Goal: Information Seeking & Learning: Learn about a topic

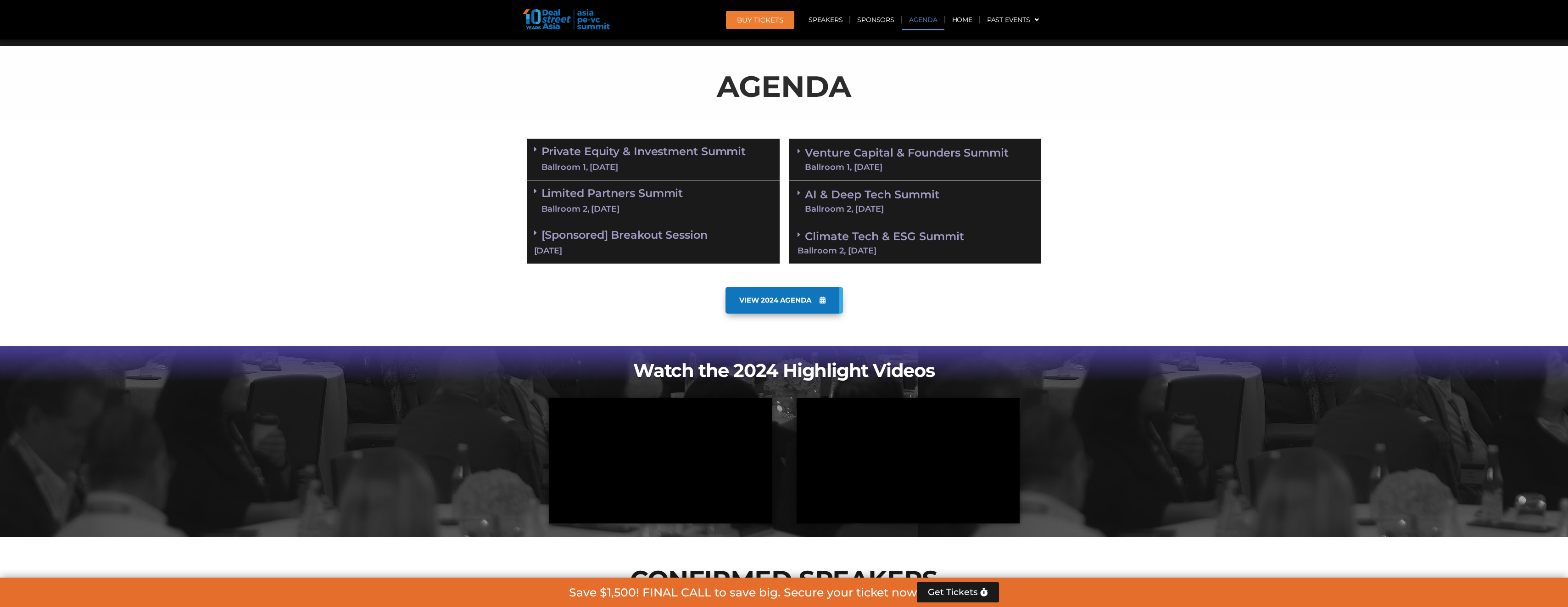
scroll to position [367, 0]
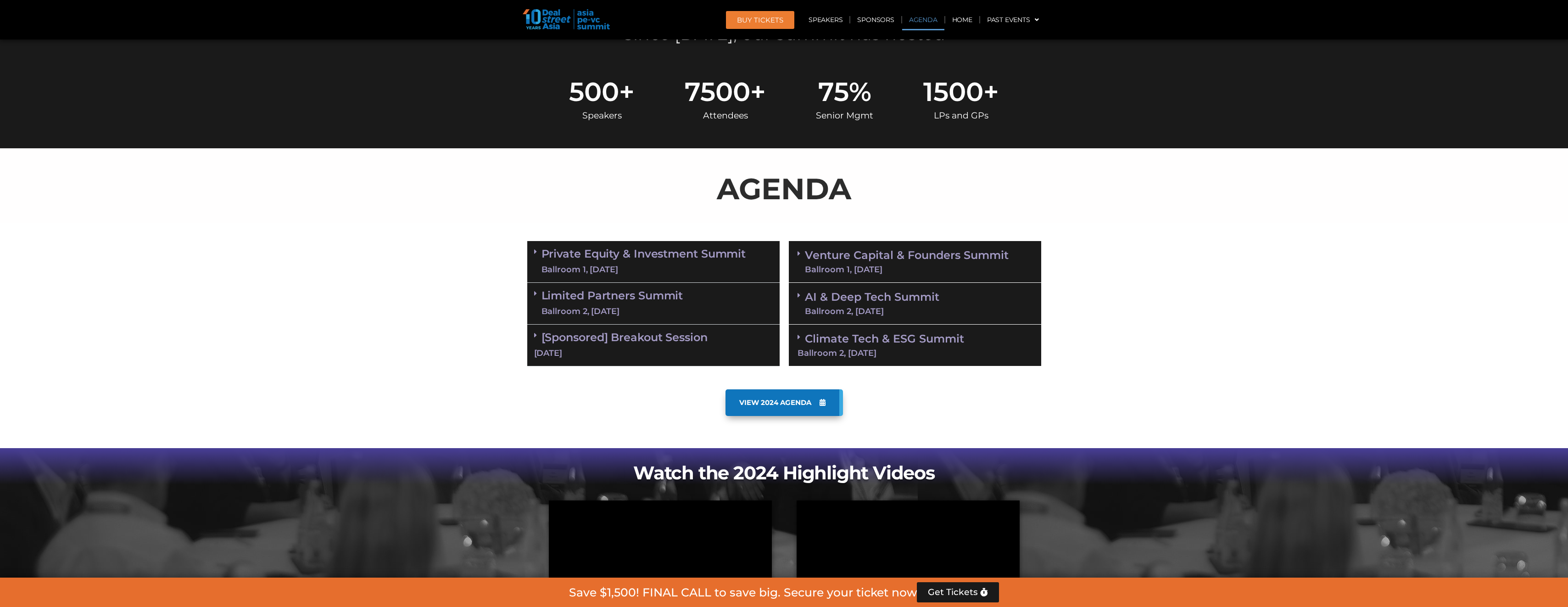
drag, startPoint x: 540, startPoint y: 295, endPoint x: 546, endPoint y: 293, distance: 6.3
click at [540, 295] on span at bounding box center [538, 293] width 7 height 8
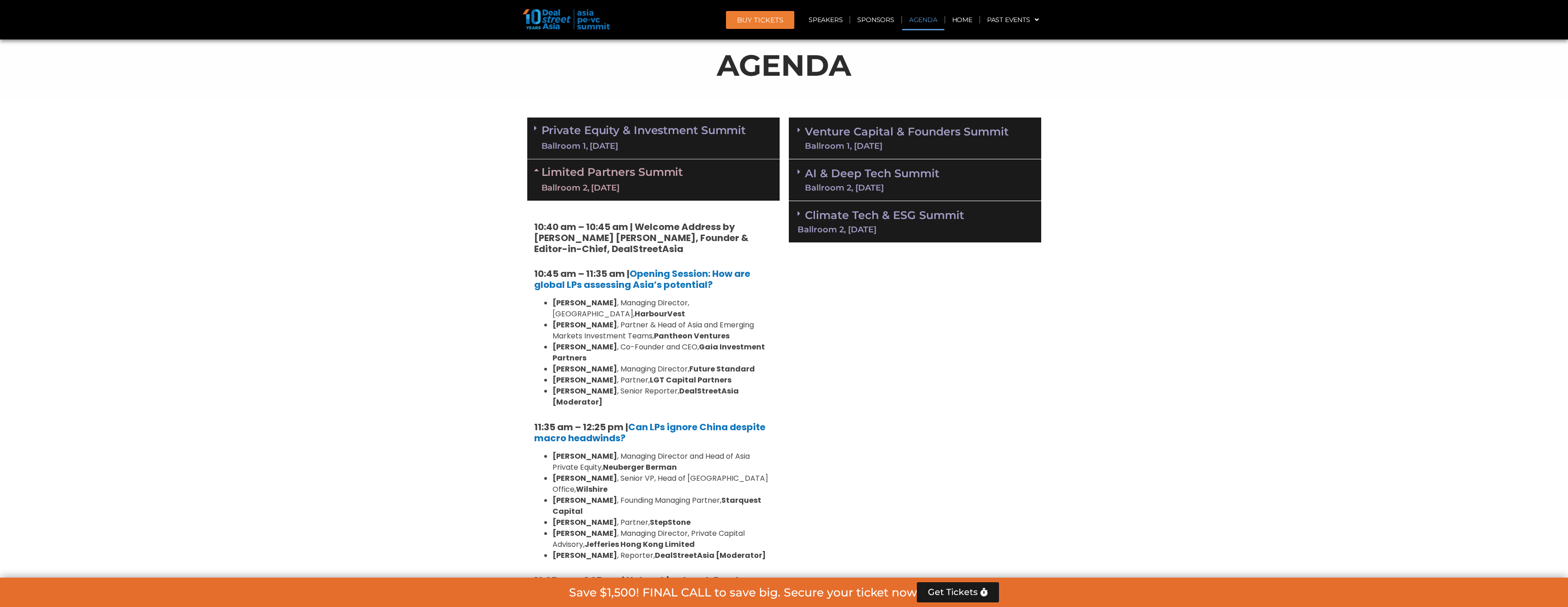
scroll to position [505, 0]
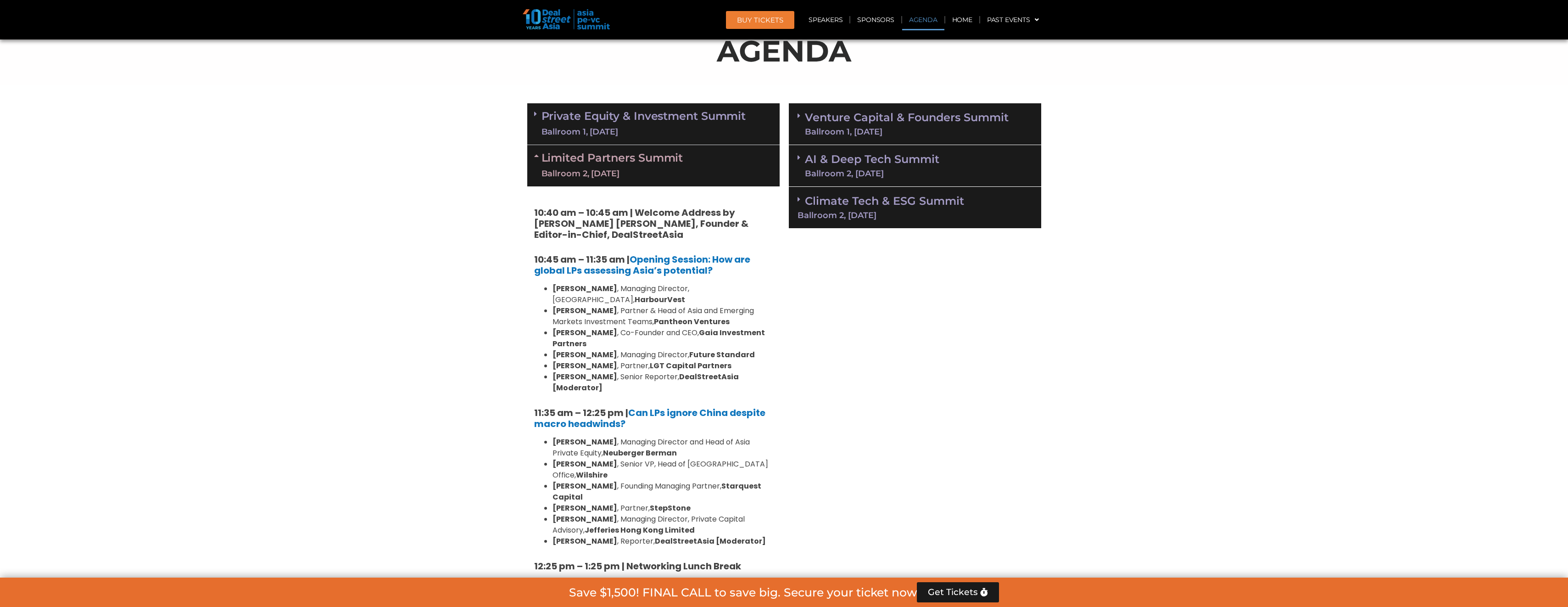
click at [536, 115] on icon at bounding box center [536, 114] width 3 height 7
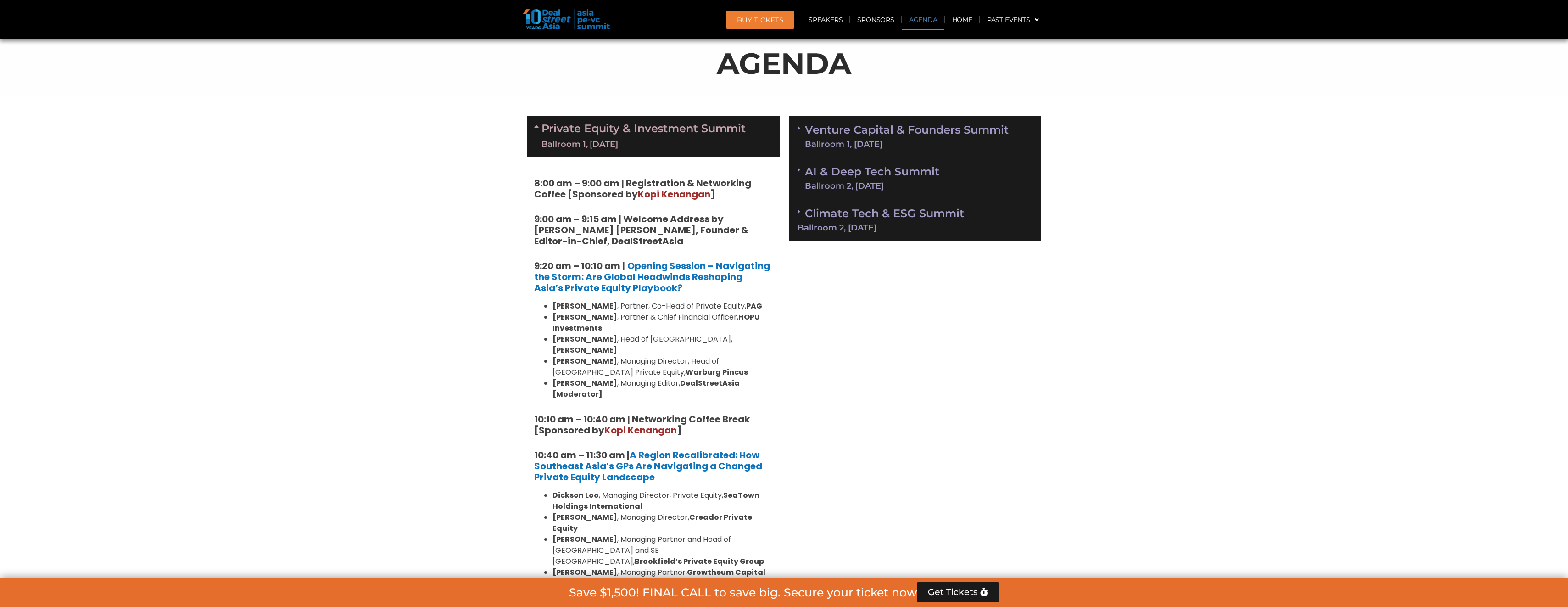
scroll to position [413, 0]
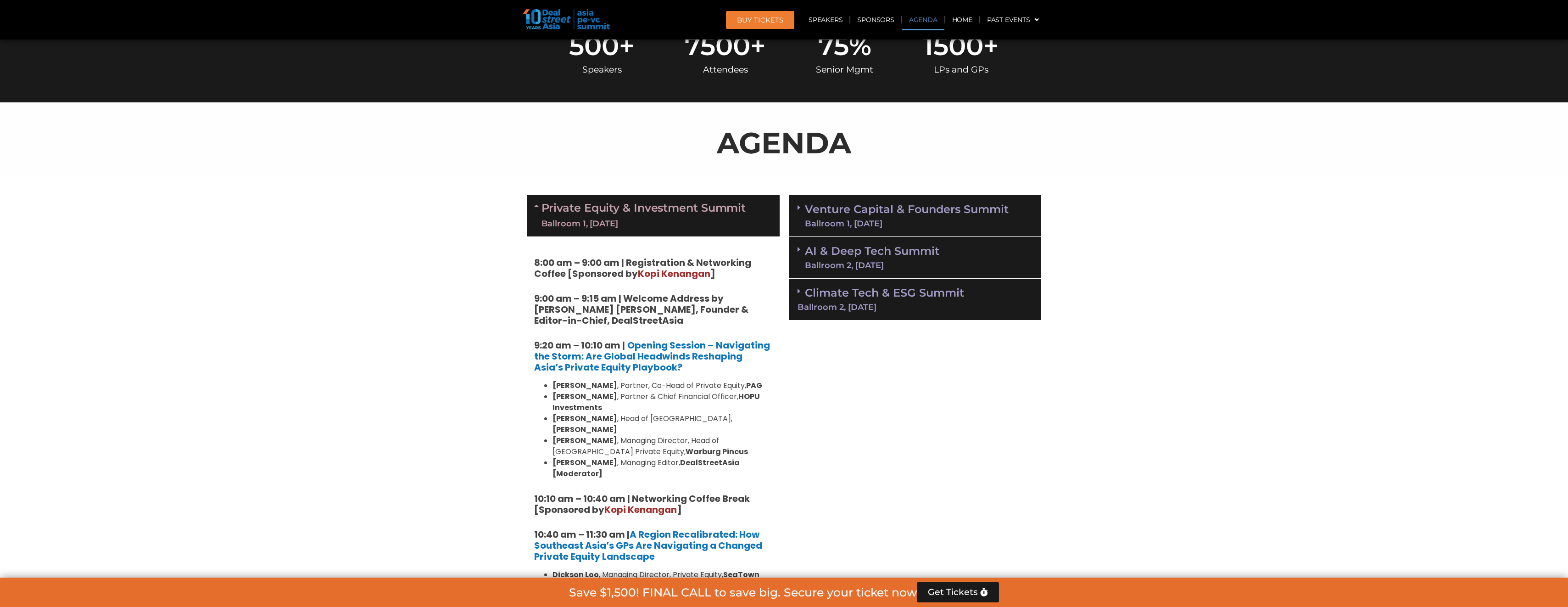
click at [536, 205] on icon at bounding box center [538, 206] width 7 height 7
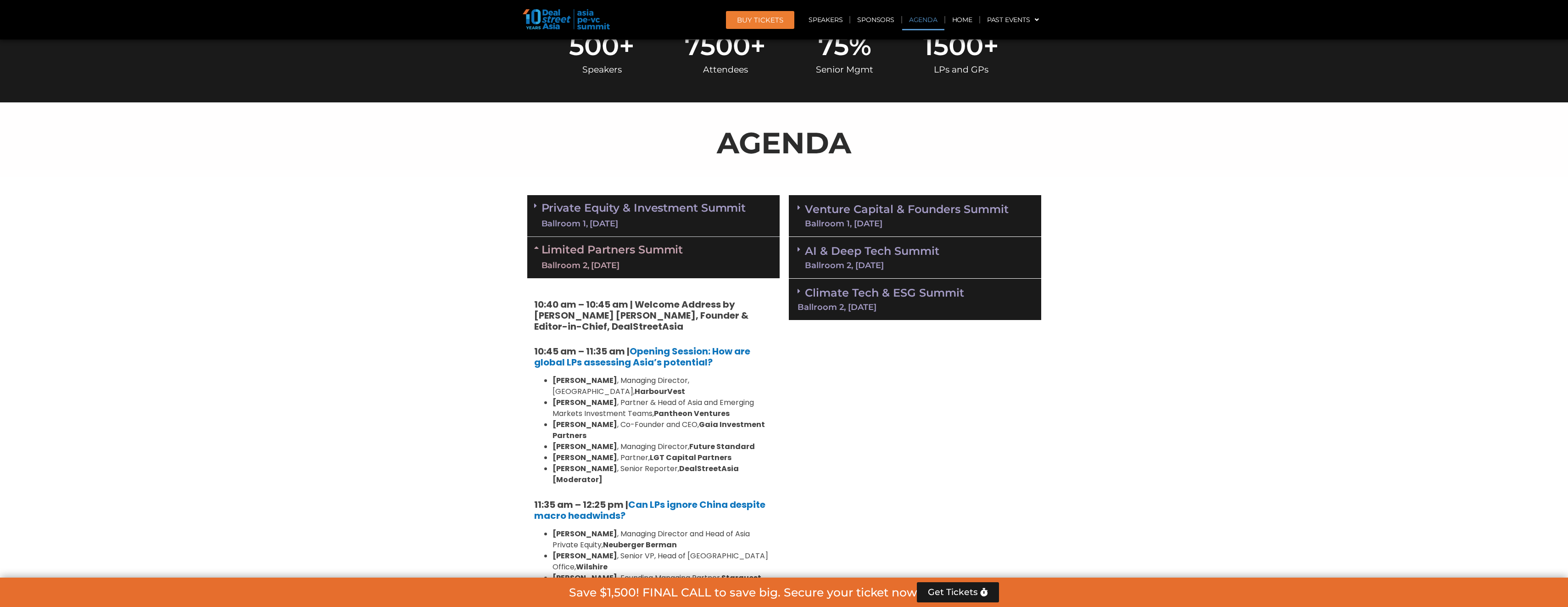
click at [536, 249] on icon at bounding box center [538, 247] width 7 height 7
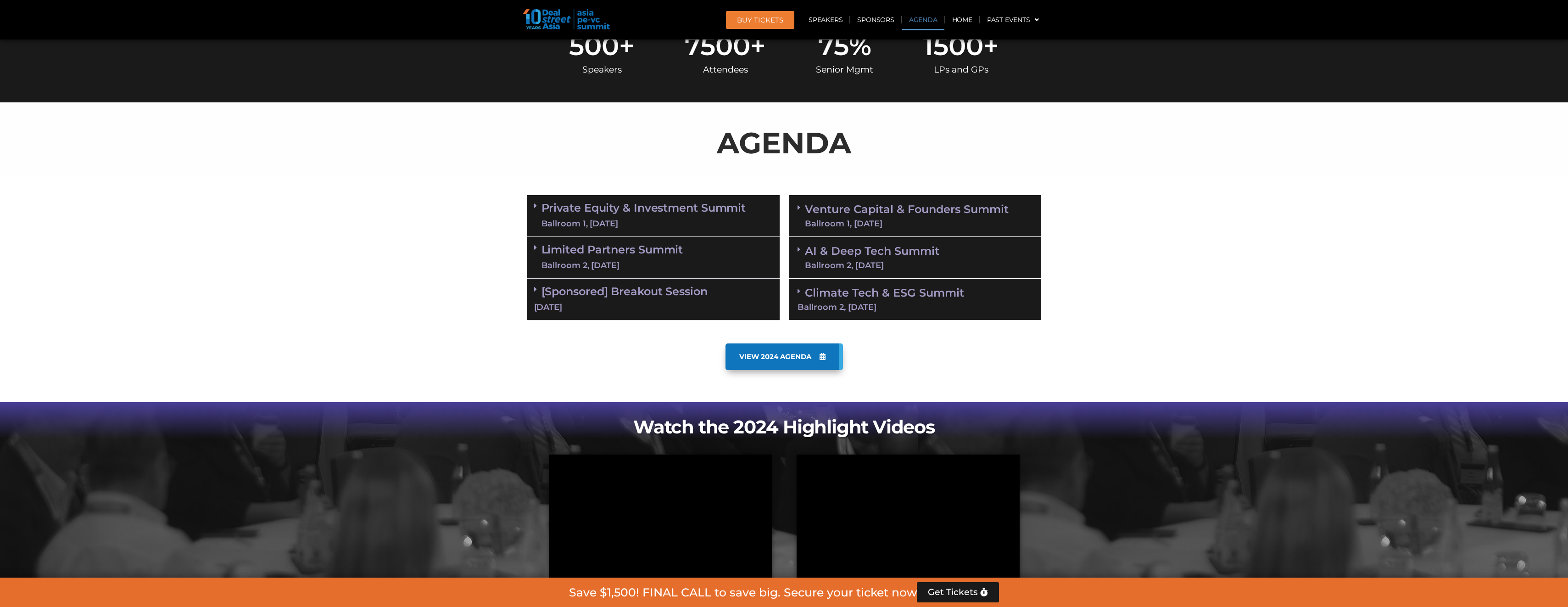
click at [537, 247] on span at bounding box center [538, 247] width 7 height 8
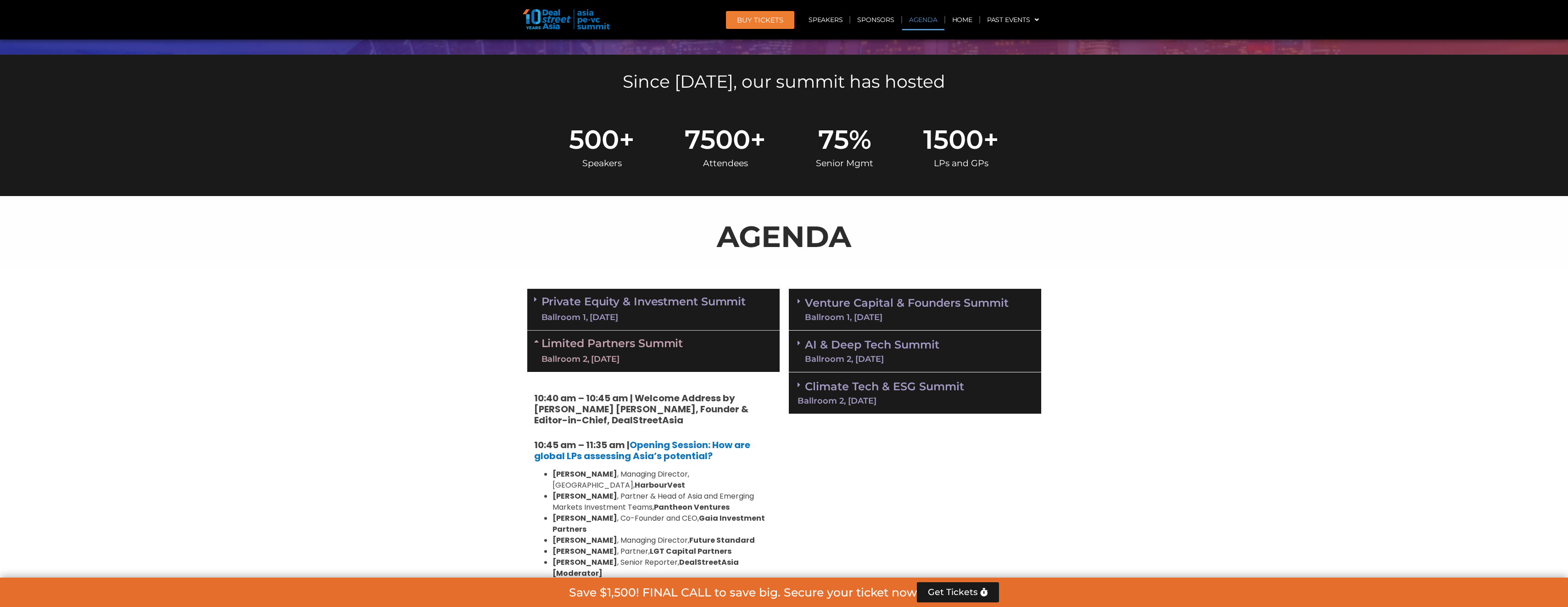
scroll to position [321, 0]
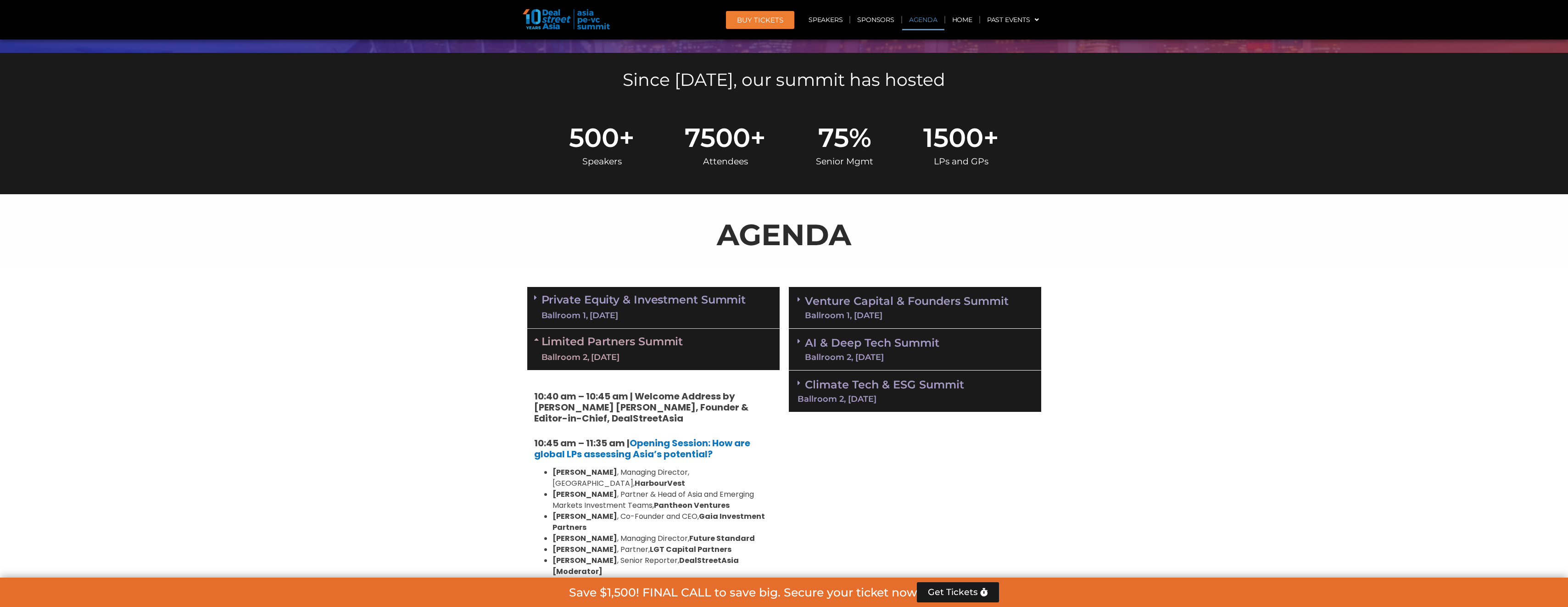
click at [537, 339] on icon at bounding box center [538, 339] width 7 height 7
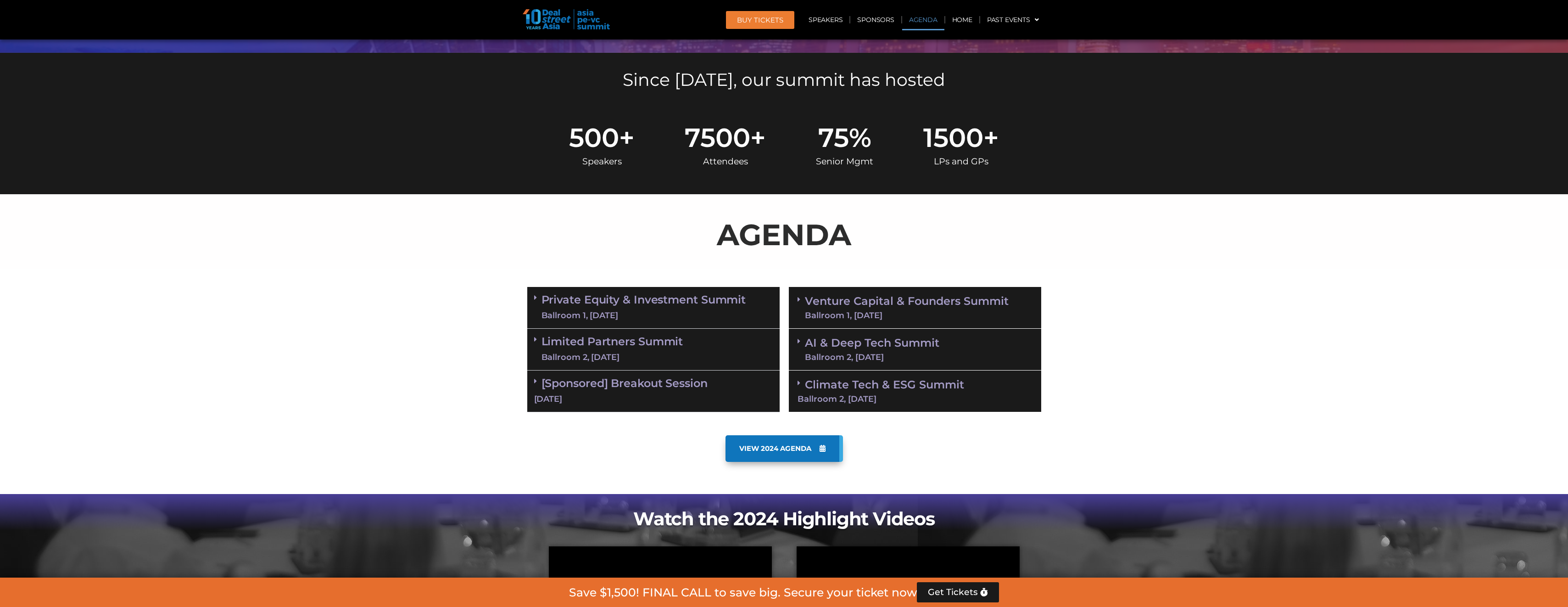
drag, startPoint x: 539, startPoint y: 296, endPoint x: 543, endPoint y: 301, distance: 6.4
click at [539, 296] on span at bounding box center [538, 297] width 7 height 8
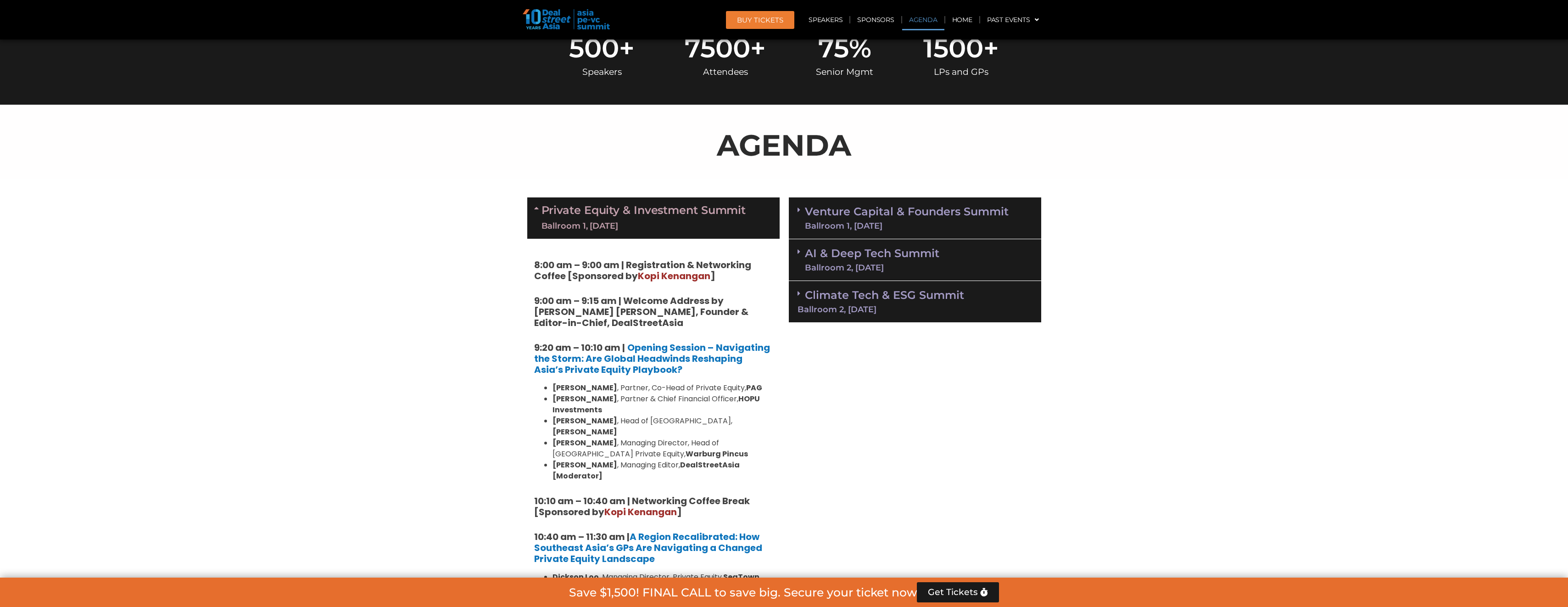
scroll to position [505, 0]
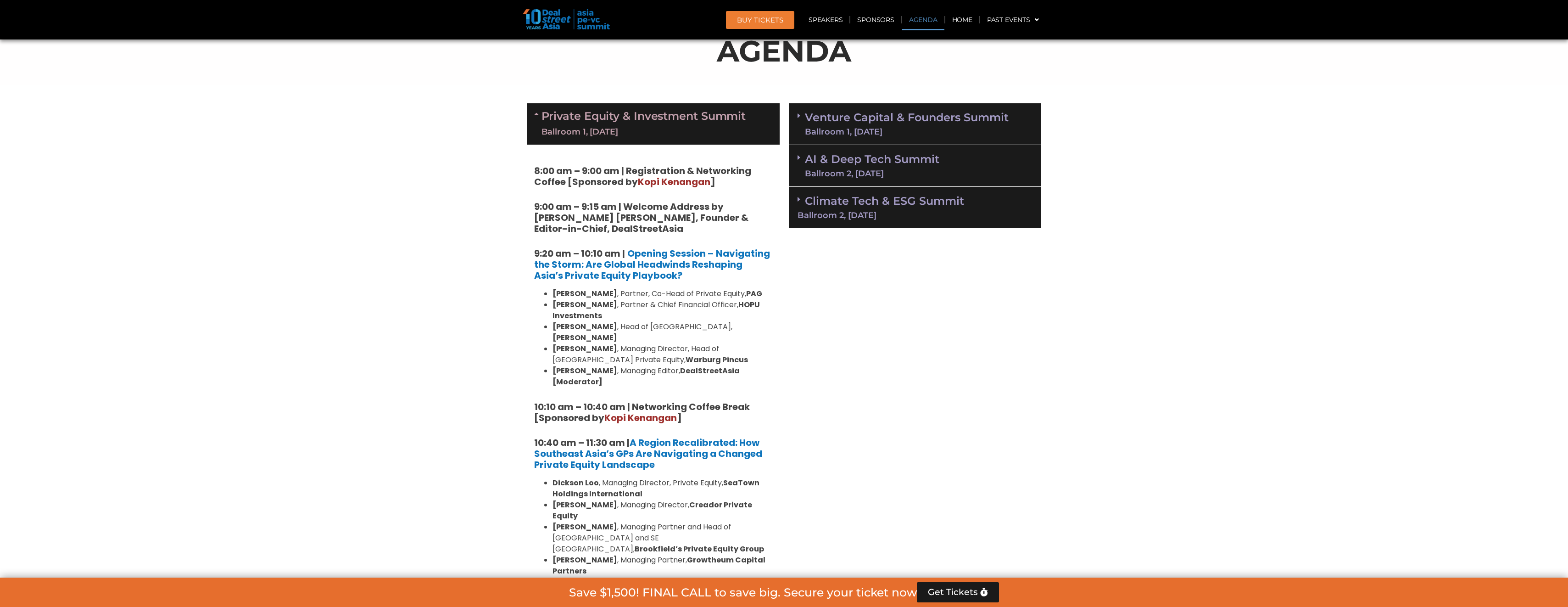
click at [539, 118] on span at bounding box center [538, 124] width 7 height 27
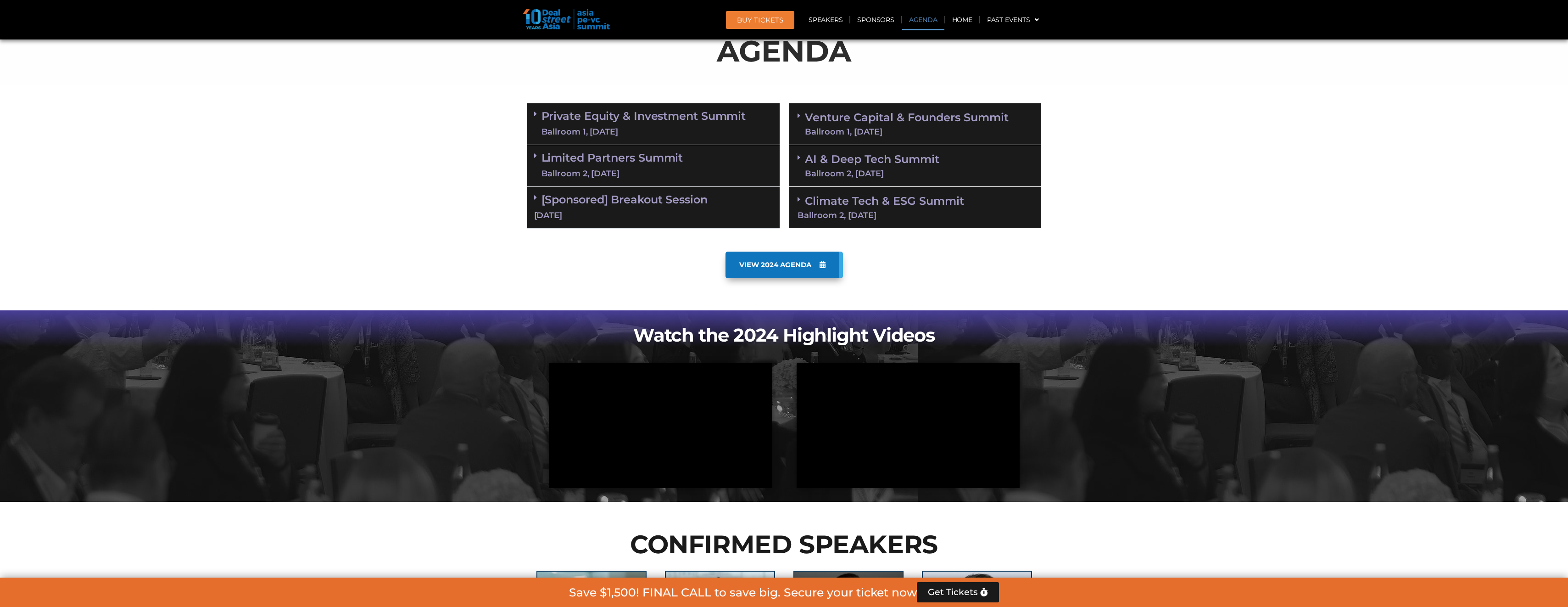
click at [531, 155] on div "Limited Partners [GEOGRAPHIC_DATA] 2, [DATE]" at bounding box center [653, 166] width 253 height 42
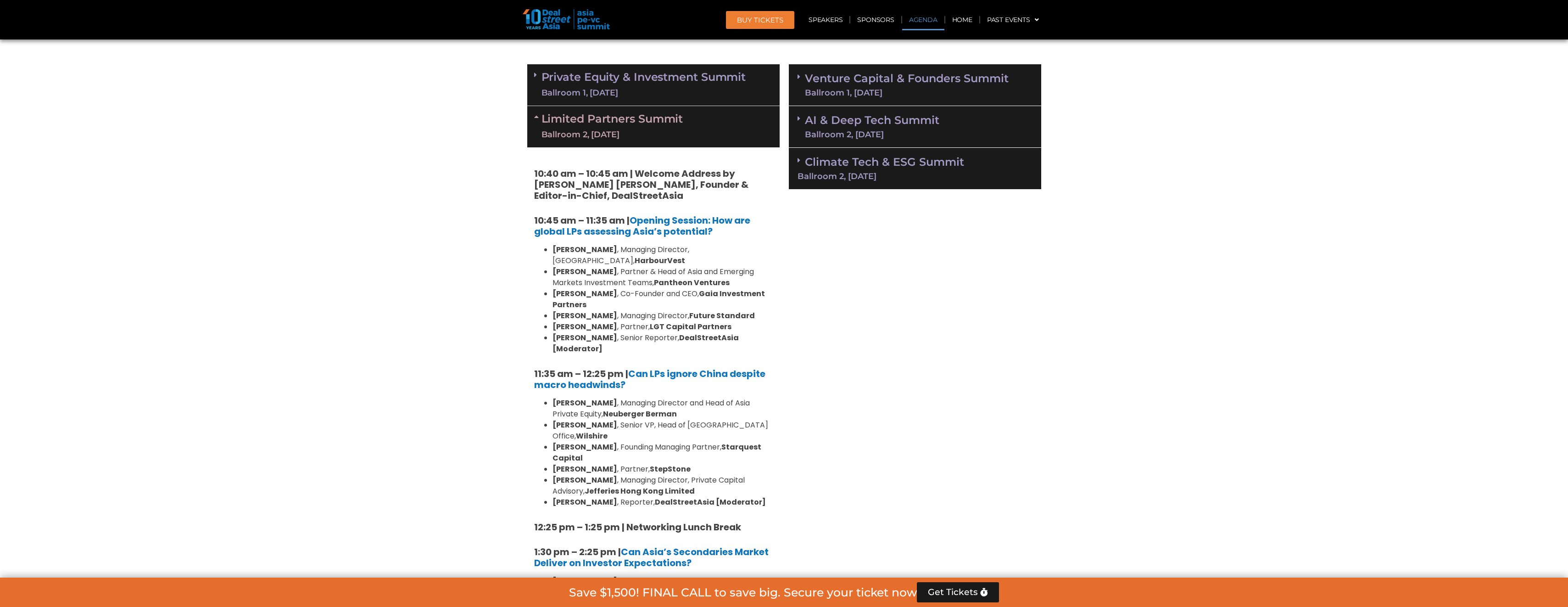
scroll to position [413, 0]
